Goal: Find contact information

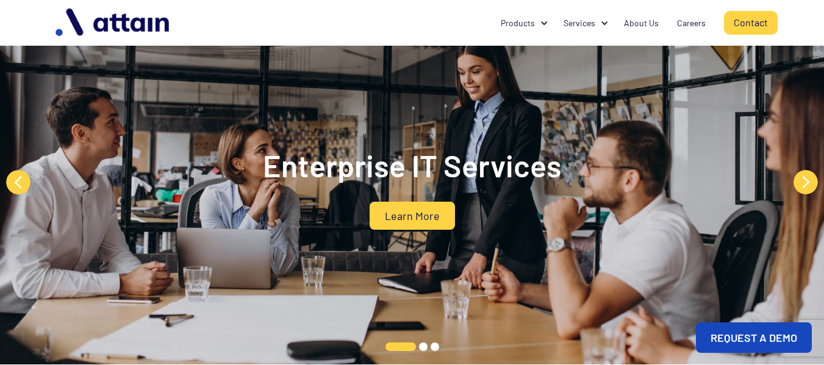
click at [745, 23] on link "Contact" at bounding box center [751, 23] width 54 height 24
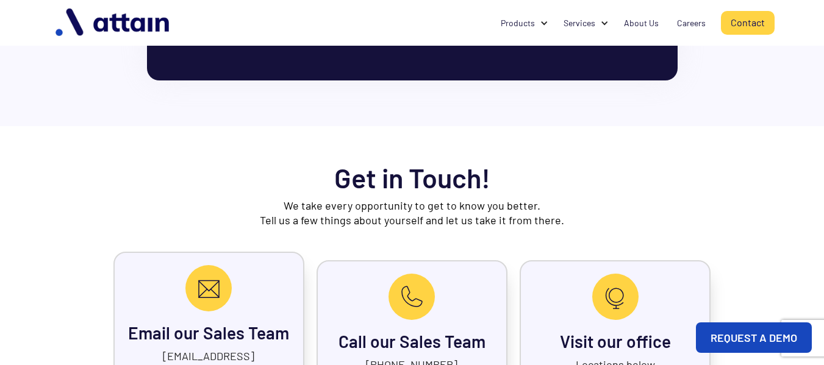
scroll to position [549, 0]
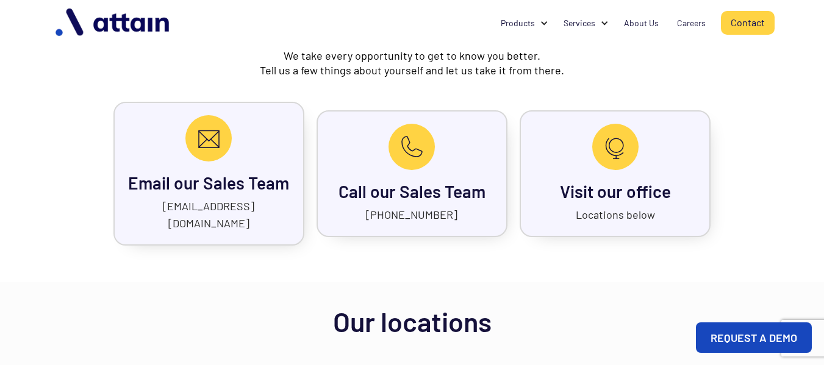
drag, startPoint x: 447, startPoint y: 202, endPoint x: 395, endPoint y: 210, distance: 52.4
click at [395, 210] on div "Call our Sales Team [PHONE_NUMBER]" at bounding box center [412, 173] width 191 height 127
copy link "99011-19581"
